Goal: Task Accomplishment & Management: Use online tool/utility

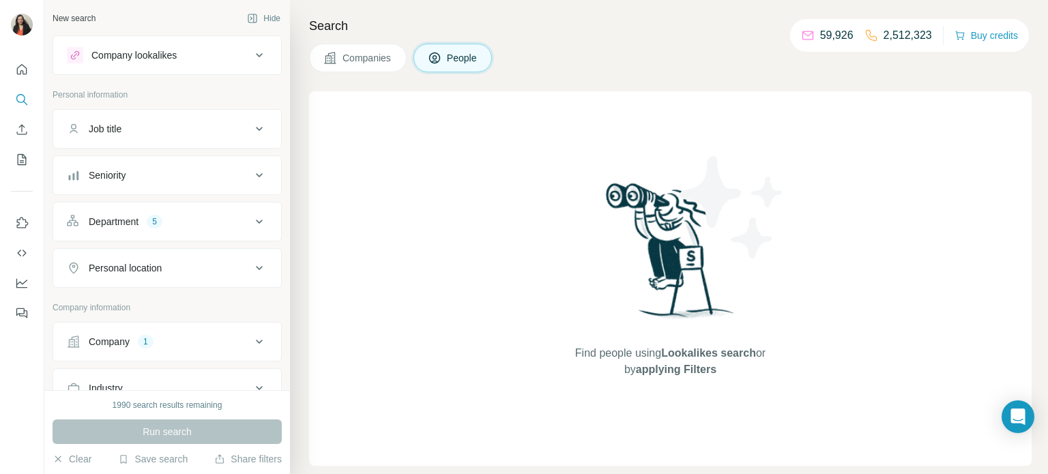
click at [254, 338] on icon at bounding box center [259, 342] width 16 height 16
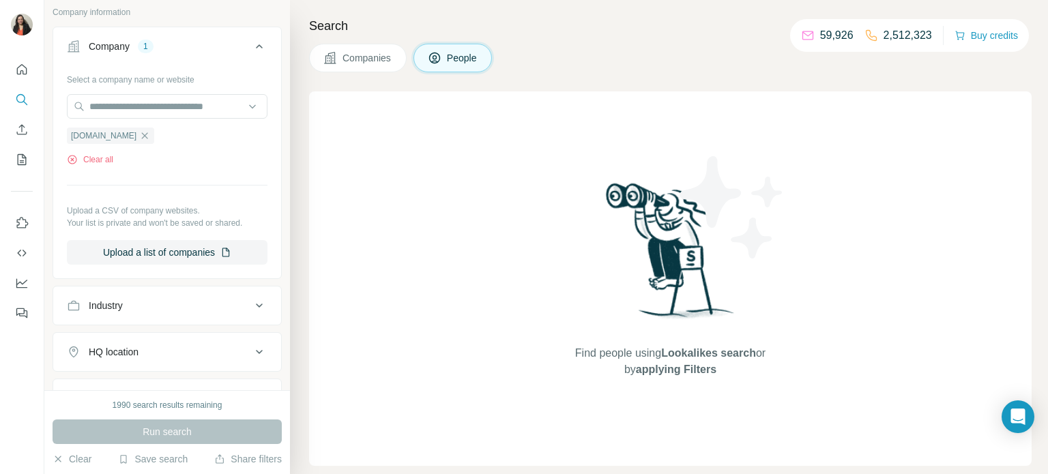
scroll to position [297, 0]
click at [139, 136] on icon "button" at bounding box center [144, 134] width 11 height 11
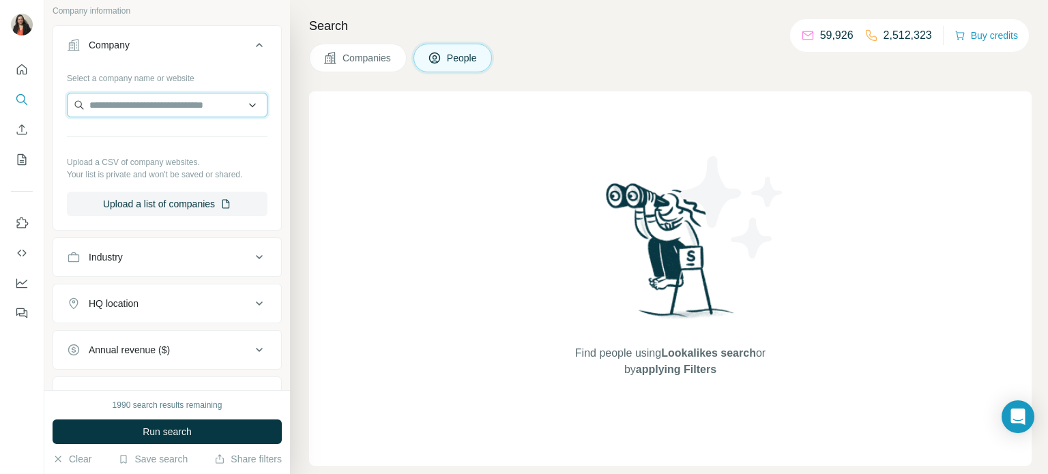
click at [142, 104] on input "text" at bounding box center [167, 105] width 201 height 25
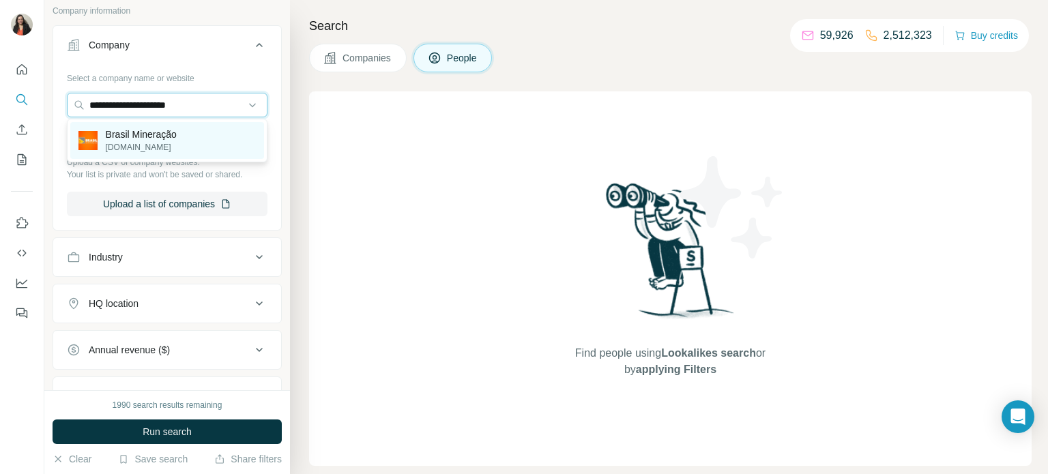
type input "**********"
click at [152, 139] on p "Brasil Mineração" at bounding box center [141, 135] width 71 height 14
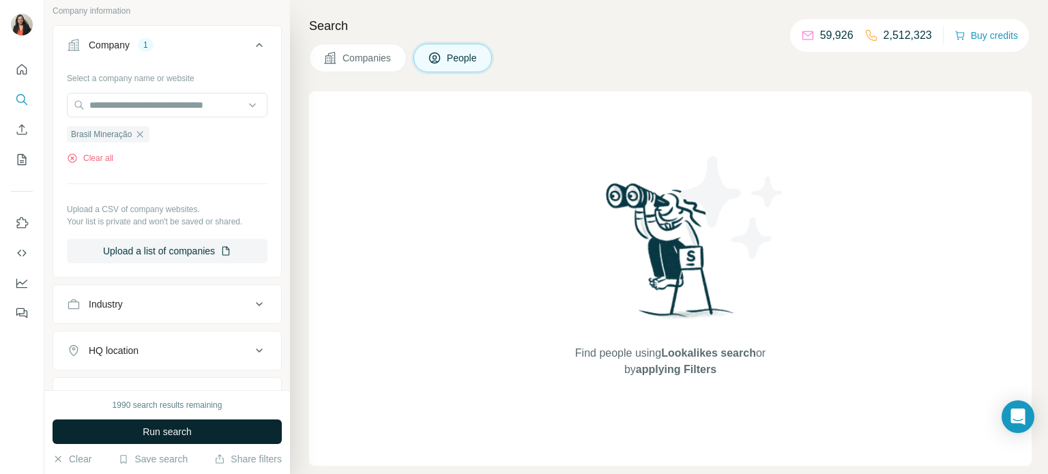
click at [119, 432] on button "Run search" at bounding box center [167, 432] width 229 height 25
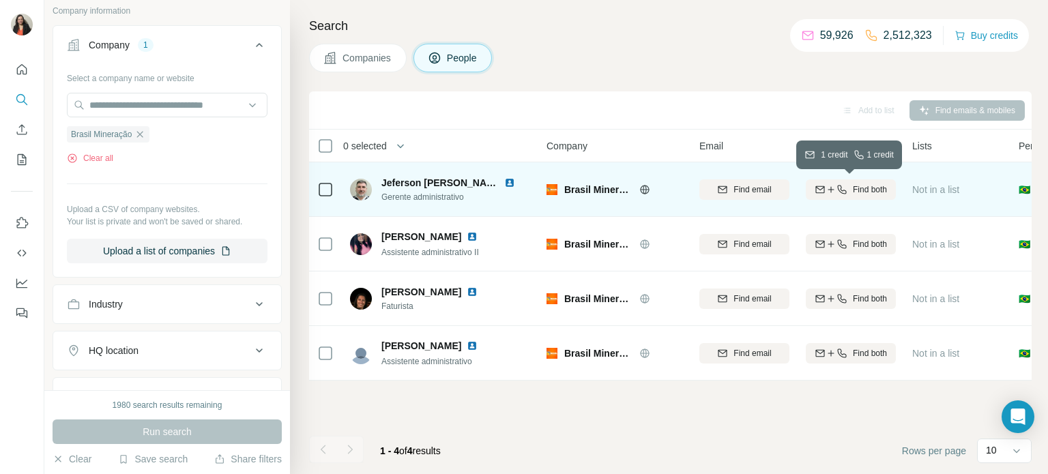
click at [865, 187] on span "Find both" at bounding box center [870, 190] width 34 height 12
click at [936, 192] on span "1 list" at bounding box center [941, 188] width 17 height 12
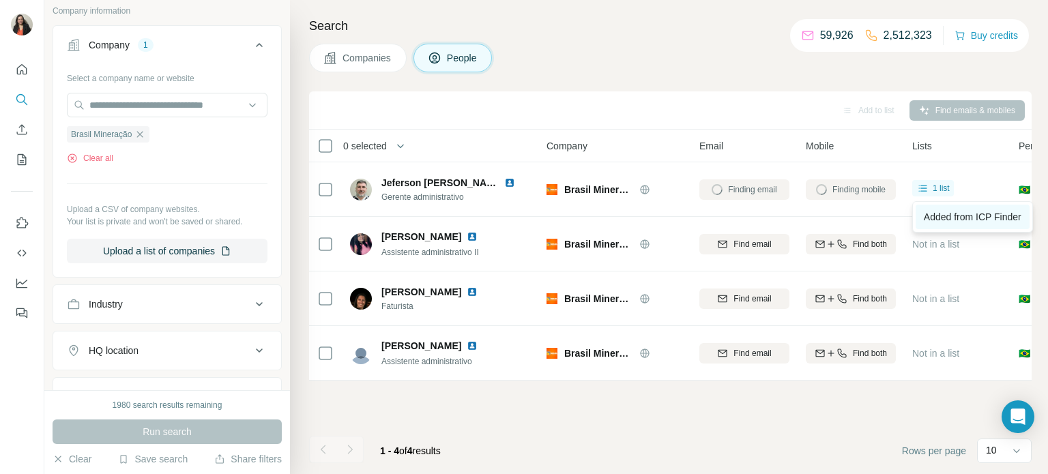
click at [946, 216] on span "Added from ICP Finder" at bounding box center [973, 217] width 98 height 11
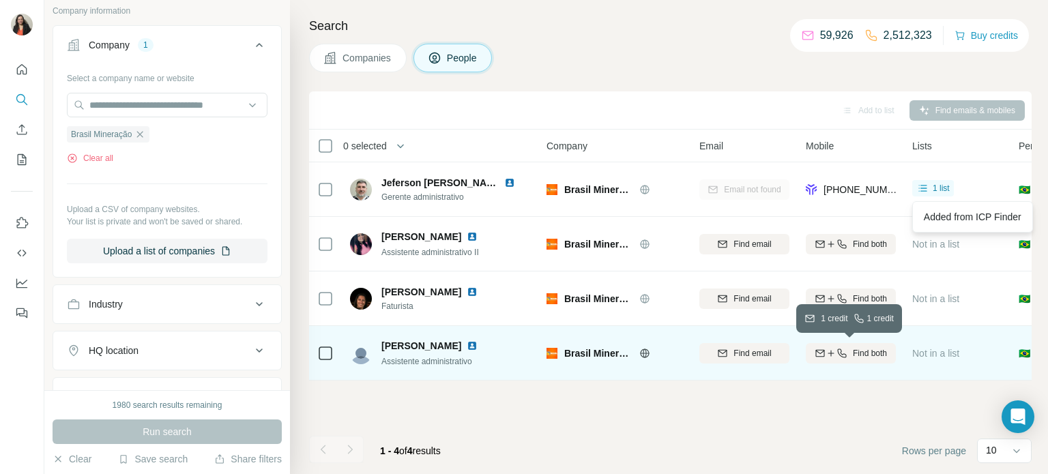
click at [834, 358] on icon "button" at bounding box center [831, 353] width 11 height 11
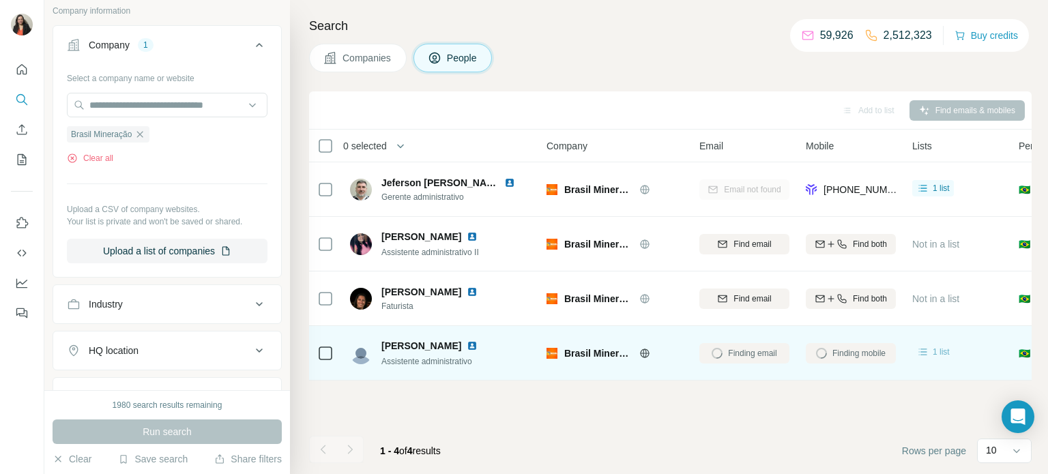
click at [942, 353] on span "1 list" at bounding box center [941, 352] width 17 height 12
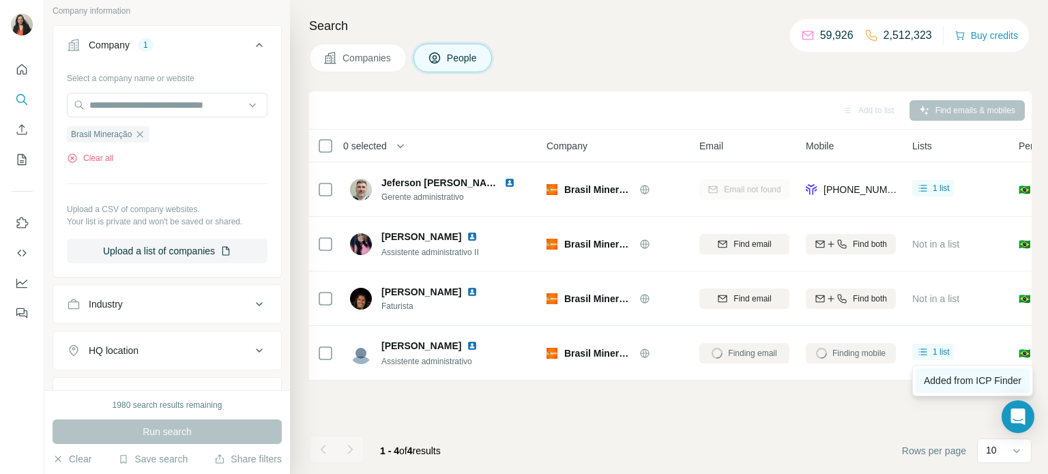
click at [944, 381] on span "Added from ICP Finder" at bounding box center [973, 380] width 98 height 11
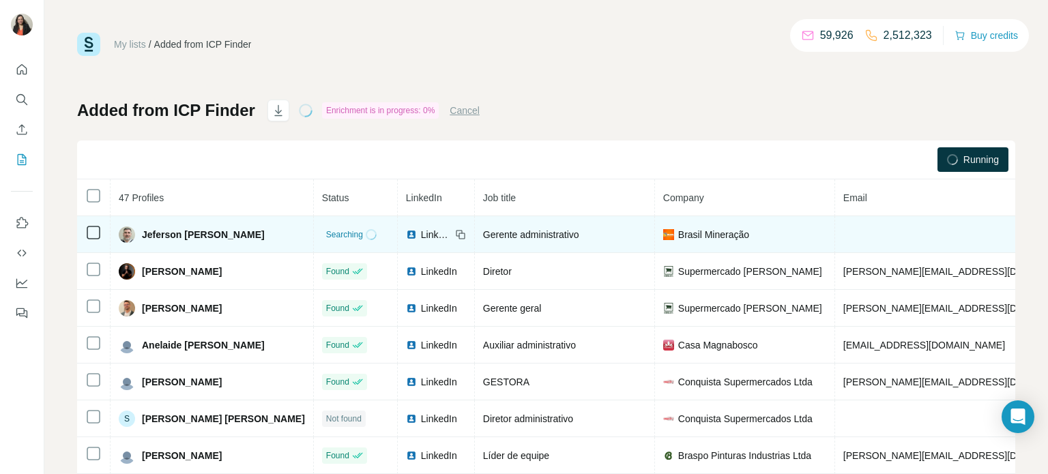
click at [524, 227] on td "Gerente administrativo" at bounding box center [565, 234] width 180 height 37
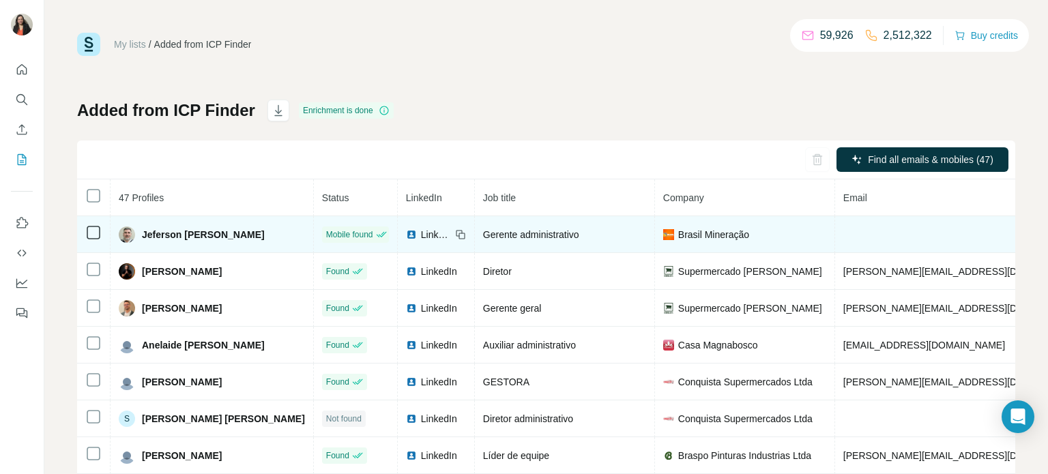
click at [433, 232] on span "LinkedIn" at bounding box center [436, 235] width 30 height 14
